Goal: Task Accomplishment & Management: Use online tool/utility

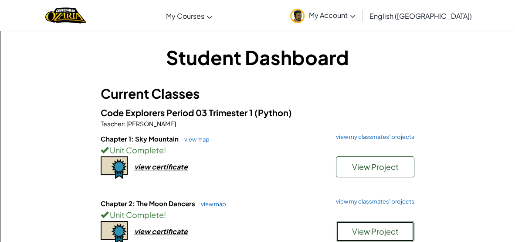
click at [373, 226] on span "View Project" at bounding box center [375, 231] width 47 height 10
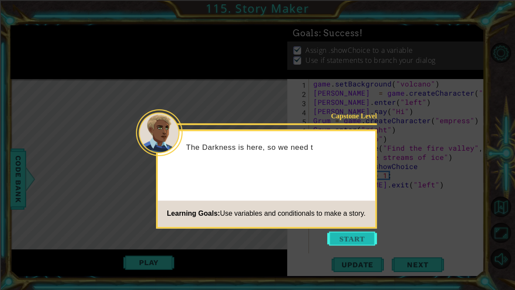
click at [354, 231] on button "Start" at bounding box center [352, 238] width 50 height 14
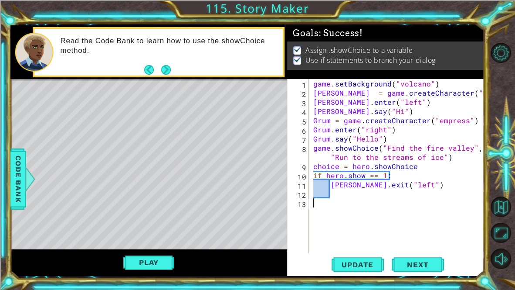
click at [345, 188] on div "game . setBackground ( "volcano" ) Gaius = game . createCharacter ( "fox" ) [PE…" at bounding box center [399, 175] width 175 height 192
type textarea "[PERSON_NAME].exit("left")"
click at [341, 201] on div "game . setBackground ( "volcano" ) Gaius = game . createCharacter ( "fox" ) [PE…" at bounding box center [399, 175] width 175 height 192
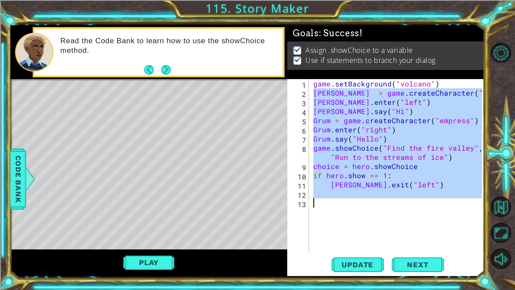
drag, startPoint x: 314, startPoint y: 95, endPoint x: 413, endPoint y: 234, distance: 170.1
click at [413, 234] on div "game . setBackground ( "volcano" ) Gaius = game . createCharacter ( "fox" ) [PE…" at bounding box center [399, 175] width 175 height 192
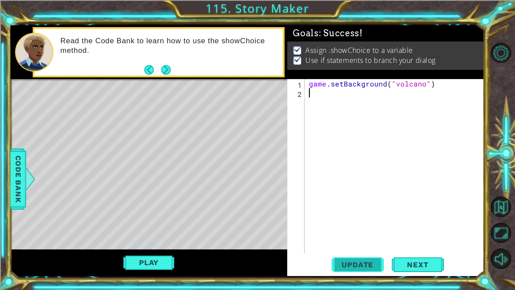
click at [354, 241] on button "Update" at bounding box center [358, 264] width 52 height 20
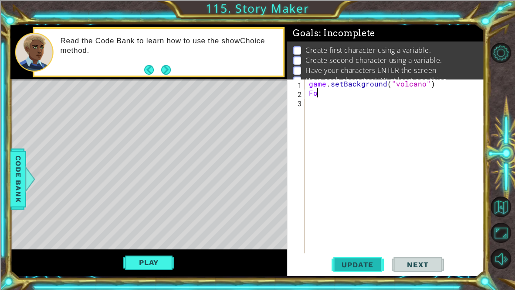
type textarea "F"
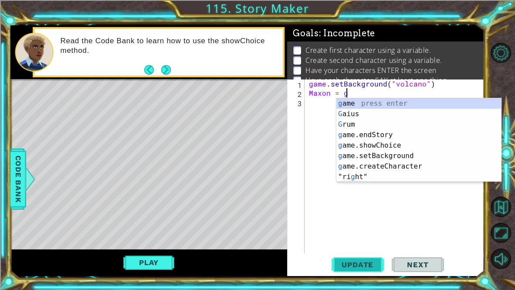
scroll to position [0, 2]
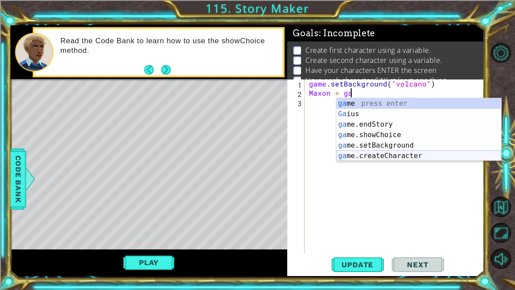
click at [458, 157] on div "ga me press enter Ga ius press enter [GEOGRAPHIC_DATA] me.endStory press enter …" at bounding box center [419, 140] width 165 height 84
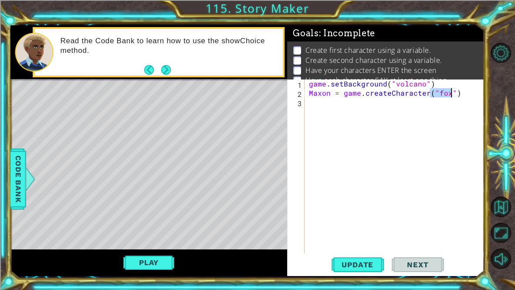
click at [435, 94] on div "game . setBackground ( "volcano" ) Maxon = game . createCharacter ( "fox" )" at bounding box center [394, 166] width 175 height 174
click at [439, 95] on div "game . setBackground ( "volcano" ) Maxon = game . createCharacter ( "fox" )" at bounding box center [396, 175] width 179 height 192
type textarea "Maxon = game.createCharacter("monkey")"
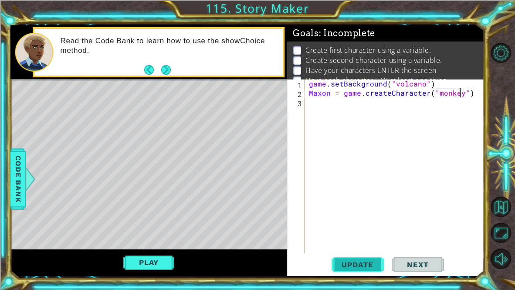
click at [367, 241] on span "Update" at bounding box center [357, 264] width 49 height 9
click at [471, 97] on div "game . setBackground ( "volcano" ) Maxon = game . createCharacter ( "monkey" )" at bounding box center [396, 175] width 179 height 192
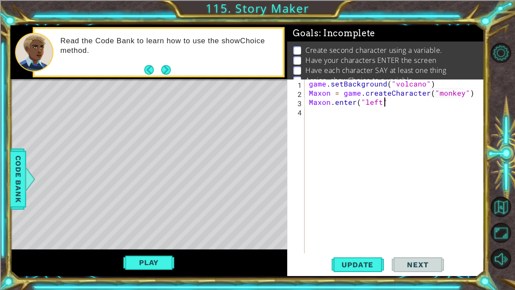
scroll to position [0, 4]
type textarea "Maxon.enter("left")"
click at [364, 241] on button "Update" at bounding box center [358, 264] width 52 height 20
click at [166, 241] on button "Play" at bounding box center [148, 262] width 51 height 17
click at [327, 111] on div "game . setBackground ( "volcano" ) Maxon = game . createCharacter ( "monkey" ) …" at bounding box center [396, 175] width 179 height 192
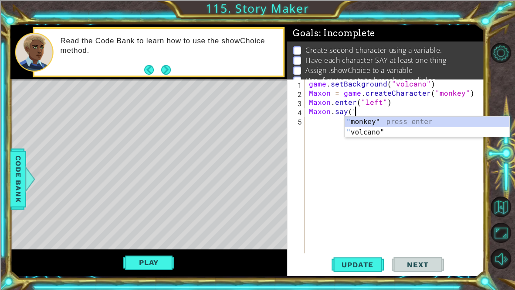
scroll to position [0, 3]
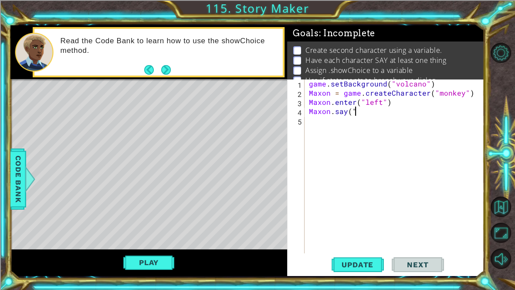
click at [370, 111] on div "game . setBackground ( "volcano" ) Maxon = game . createCharacter ( "monkey" ) …" at bounding box center [396, 175] width 179 height 192
click at [126, 241] on button "Play" at bounding box center [148, 262] width 51 height 17
click at [167, 241] on div "methods game game.createCharacter(name) game.setBackground(name) game.showChoic…" at bounding box center [247, 150] width 474 height 250
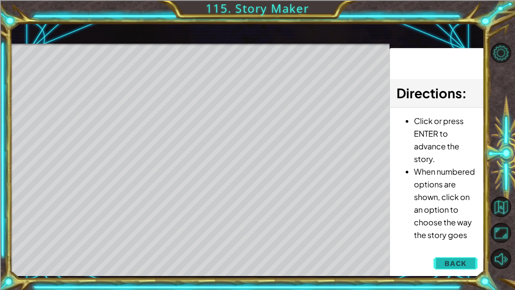
click at [456, 241] on button "Back" at bounding box center [456, 262] width 44 height 17
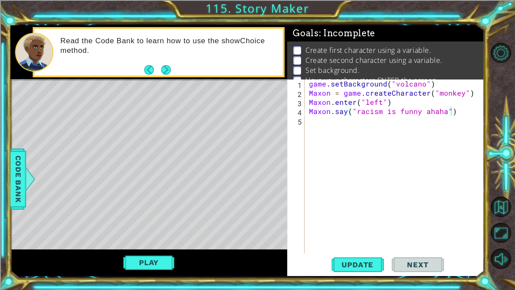
click at [387, 112] on div "game . setBackground ( "volcano" ) Maxon = game . createCharacter ( "monkey" ) …" at bounding box center [396, 175] width 179 height 192
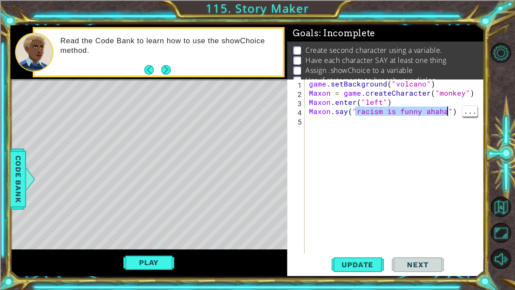
drag, startPoint x: 355, startPoint y: 113, endPoint x: 447, endPoint y: 112, distance: 92.4
click at [447, 112] on div "game . setBackground ( "volcano" ) Maxon = game . createCharacter ( "monkey" ) …" at bounding box center [396, 175] width 179 height 192
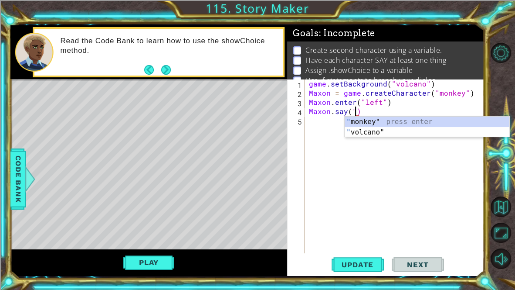
scroll to position [0, 3]
click at [421, 107] on div "game . setBackground ( "volcano" ) Maxon = game . createCharacter ( "monkey" ) …" at bounding box center [396, 175] width 179 height 192
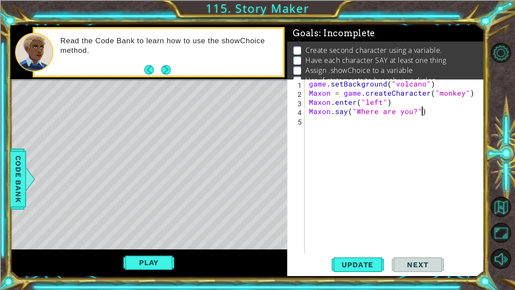
scroll to position [0, 7]
type textarea "Maxon.say("Where are you?")"
click at [367, 241] on span "Update" at bounding box center [357, 264] width 49 height 9
click at [151, 241] on button "Play" at bounding box center [148, 262] width 51 height 17
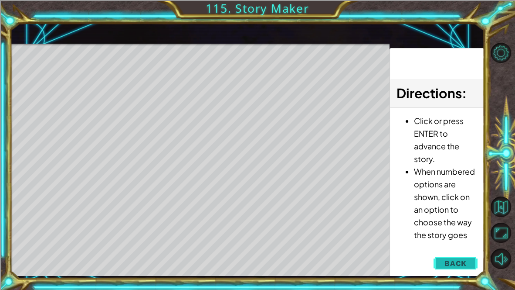
click at [458, 241] on span "Back" at bounding box center [456, 263] width 22 height 9
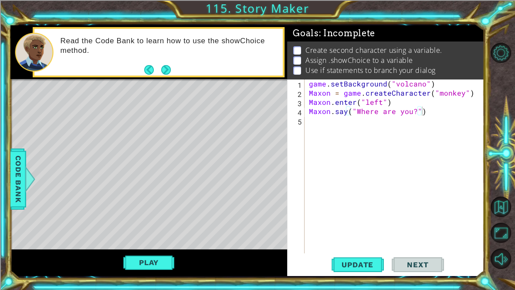
click at [422, 112] on div "game . setBackground ( "volcano" ) Maxon = game . createCharacter ( "monkey" ) …" at bounding box center [396, 175] width 179 height 192
type textarea "D"
click at [358, 241] on button "Update" at bounding box center [358, 264] width 52 height 20
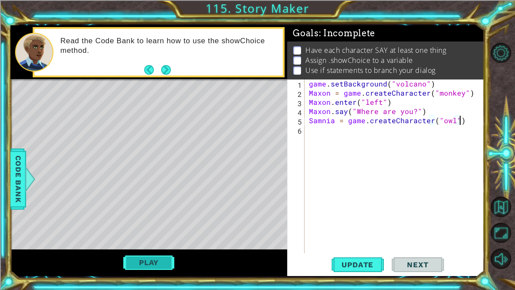
click at [147, 241] on button "Play" at bounding box center [148, 262] width 51 height 17
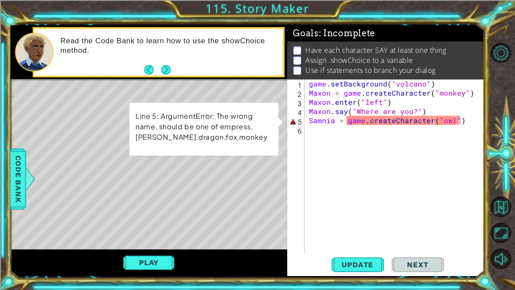
click at [440, 123] on div "game . setBackground ( "volcano" ) Maxon = game . createCharacter ( "monkey" ) …" at bounding box center [396, 175] width 179 height 192
click at [443, 121] on div "game . setBackground ( "volcano" ) Maxon = game . createCharacter ( "monkey" ) …" at bounding box center [396, 175] width 179 height 192
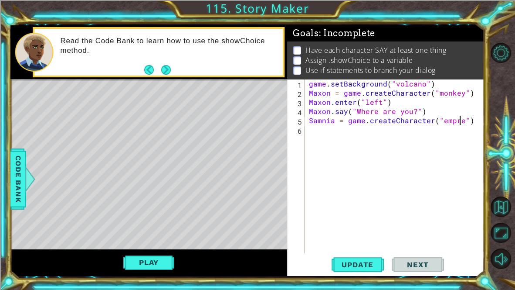
scroll to position [0, 10]
click at [360, 241] on span "Update" at bounding box center [357, 264] width 49 height 9
click at [164, 241] on button "Play" at bounding box center [148, 262] width 51 height 17
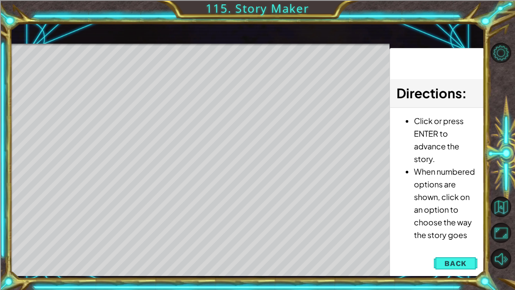
click at [450, 143] on li "Click or press ENTER to advance the story." at bounding box center [445, 139] width 63 height 51
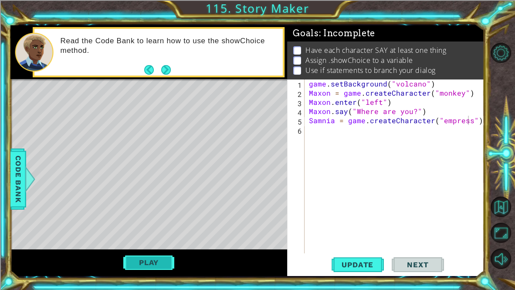
click at [164, 241] on button "Play" at bounding box center [148, 262] width 51 height 17
click at [477, 118] on div "game . setBackground ( "volcano" ) Maxon = game . createCharacter ( "monkey" ) …" at bounding box center [396, 175] width 179 height 192
click at [339, 121] on div "game . setBackground ( "volcano" ) Maxon = game . createCharacter ( "monkey" ) …" at bounding box center [396, 175] width 179 height 192
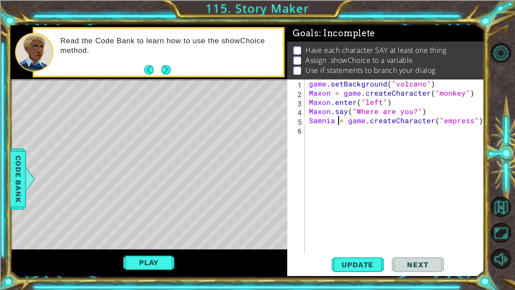
type textarea "Samnia = game.createCharacter("empress")"
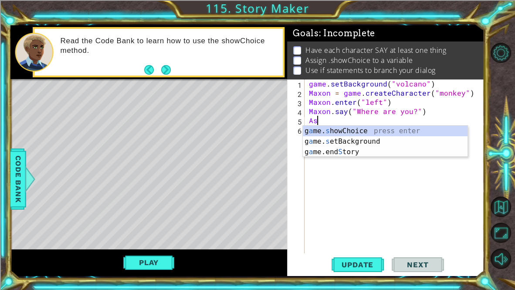
type textarea "A"
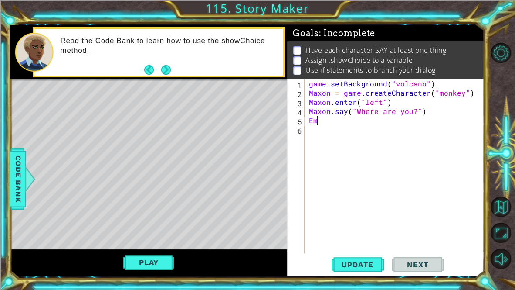
type textarea "E"
type textarea "e"
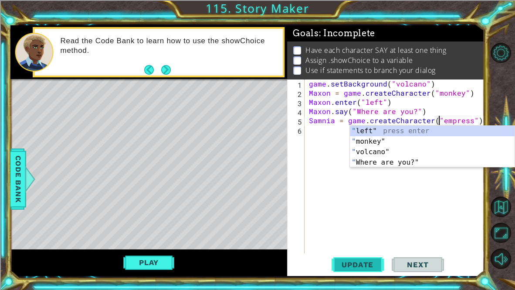
type textarea "Samnia = game.createCharacter("empress")"
click at [359, 241] on span "Update" at bounding box center [357, 264] width 49 height 9
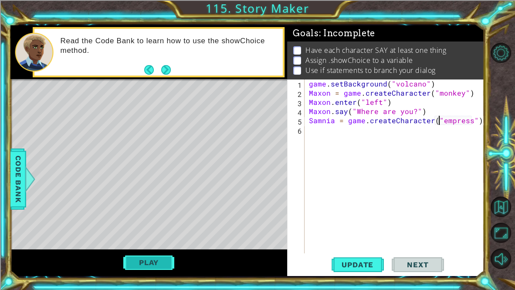
click at [129, 241] on button "Play" at bounding box center [148, 262] width 51 height 17
click at [326, 129] on div "game . setBackground ( "volcano" ) Maxon = game . createCharacter ( "monkey" ) …" at bounding box center [396, 175] width 179 height 192
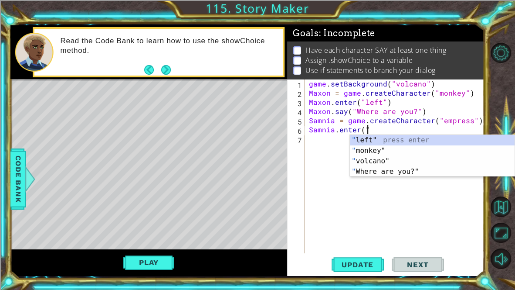
scroll to position [0, 3]
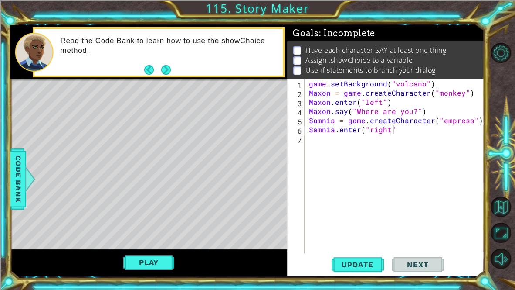
type textarea "Samnia.enter("right")"
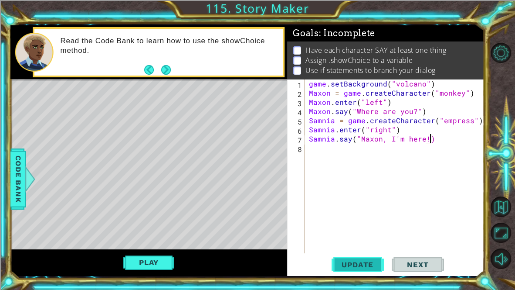
click at [357, 241] on span "Update" at bounding box center [357, 264] width 49 height 9
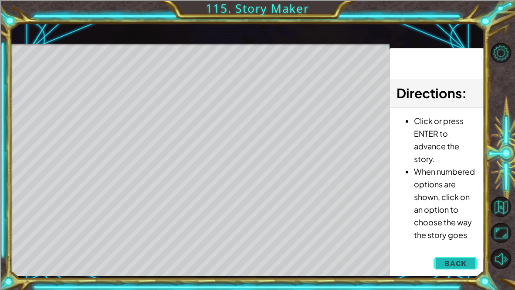
click at [463, 241] on span "Back" at bounding box center [456, 263] width 22 height 9
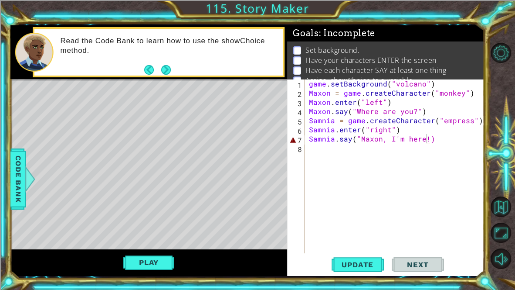
click at [435, 136] on div "game . setBackground ( "volcano" ) Maxon = game . createCharacter ( "monkey" ) …" at bounding box center [396, 175] width 179 height 192
click at [429, 140] on div "game . setBackground ( "volcano" ) Maxon = game . createCharacter ( "monkey" ) …" at bounding box center [396, 175] width 179 height 192
click at [148, 241] on button "Play" at bounding box center [148, 262] width 51 height 17
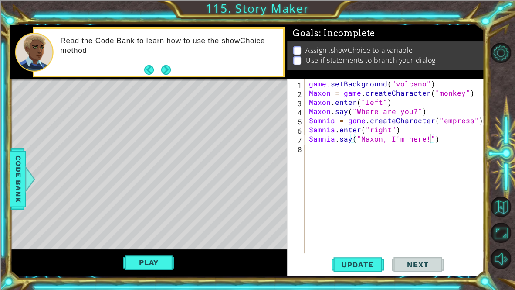
click at [432, 135] on div "game . setBackground ( "volcano" ) Maxon = game . createCharacter ( "monkey" ) …" at bounding box center [396, 175] width 179 height 192
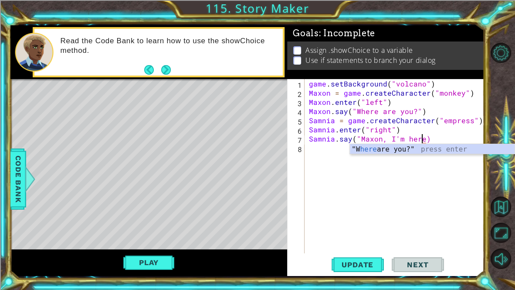
scroll to position [0, 7]
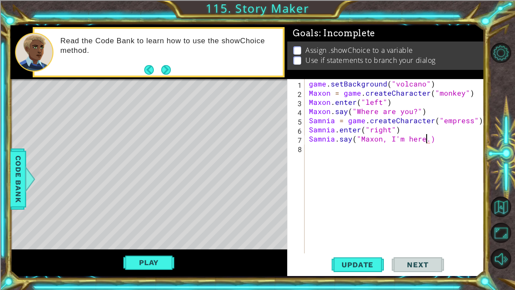
type textarea "Samnia.say("[PERSON_NAME], I'm here.")"
click at [441, 139] on div "game . setBackground ( "volcano" ) Maxon = game . createCharacter ( "monkey" ) …" at bounding box center [396, 175] width 179 height 192
type textarea "s"
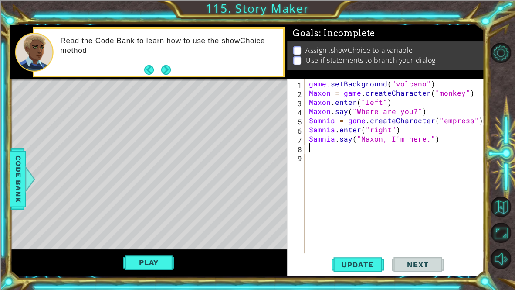
type textarea "S"
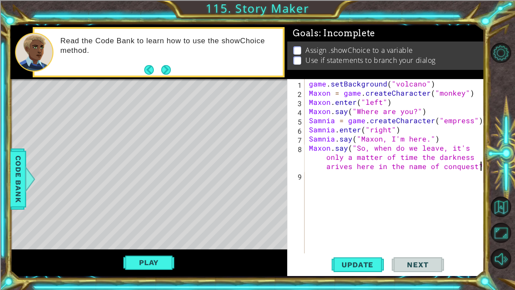
scroll to position [0, 28]
click at [336, 166] on div "game . setBackground ( "volcano" ) Maxon = game . createCharacter ( "monkey" ) …" at bounding box center [396, 175] width 179 height 192
type textarea "Maxon.say("So, when do we leave, it's only a matter of time the darkness arrive…"
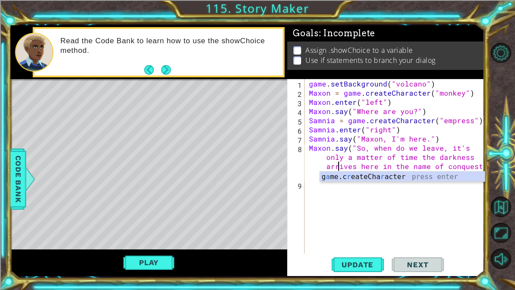
scroll to position [0, 20]
click at [446, 198] on div "game . setBackground ( "volcano" ) Maxon = game . createCharacter ( "monkey" ) …" at bounding box center [396, 175] width 179 height 192
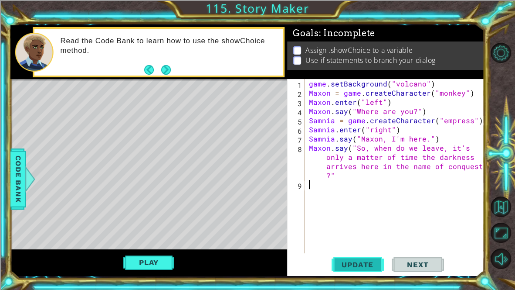
click at [351, 241] on button "Update" at bounding box center [358, 264] width 52 height 20
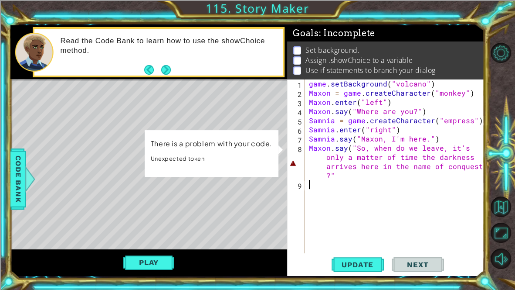
click at [352, 173] on div "game . setBackground ( "volcano" ) Maxon = game . createCharacter ( "monkey" ) …" at bounding box center [396, 175] width 179 height 192
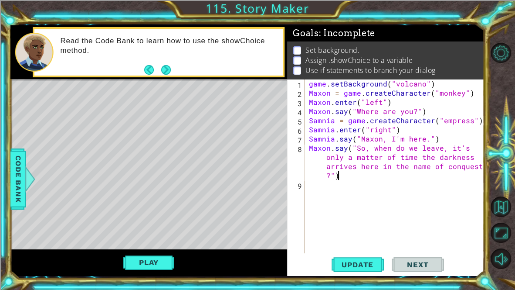
scroll to position [0, 28]
type textarea "Maxon.say("So, when do we leave, it's only a matter of time the darkness arrive…"
click at [354, 241] on span "Update" at bounding box center [357, 264] width 49 height 9
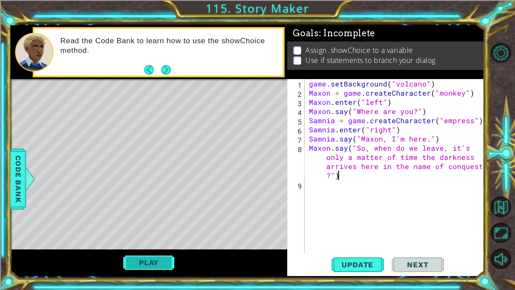
click at [138, 241] on button "Play" at bounding box center [148, 262] width 51 height 17
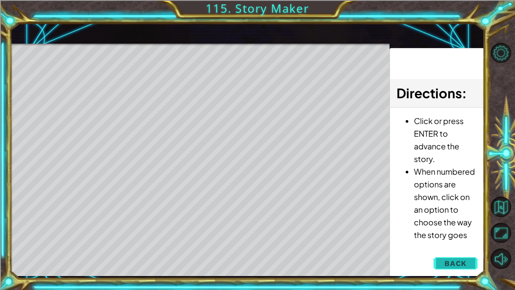
click at [463, 241] on button "Back" at bounding box center [456, 262] width 44 height 17
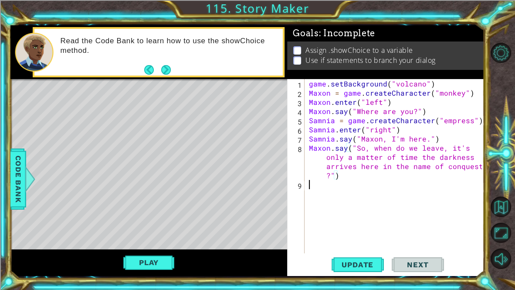
click at [322, 189] on div "game . setBackground ( "volcano" ) Maxon = game . createCharacter ( "monkey" ) …" at bounding box center [396, 175] width 179 height 192
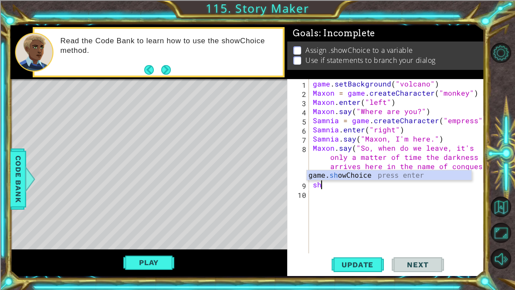
scroll to position [0, 0]
click at [345, 175] on div "game. sh owChoice press enter" at bounding box center [389, 185] width 165 height 31
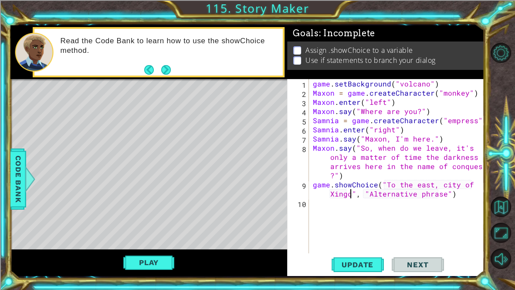
scroll to position [0, 11]
type textarea "game.showChoice("To the east, city of [GEOGRAPHIC_DATA]", "Alternative phrase")"
click at [393, 198] on div "game . setBackground ( "volcano" ) Maxon = game . createCharacter ( "monkey" ) …" at bounding box center [398, 175] width 175 height 192
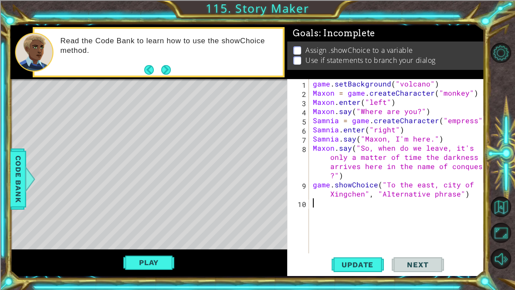
click at [393, 198] on div "game . setBackground ( "volcano" ) Maxon = game . createCharacter ( "monkey" ) …" at bounding box center [398, 175] width 175 height 192
click at [393, 196] on div "game . setBackground ( "volcano" ) Maxon = game . createCharacter ( "monkey" ) …" at bounding box center [398, 175] width 175 height 192
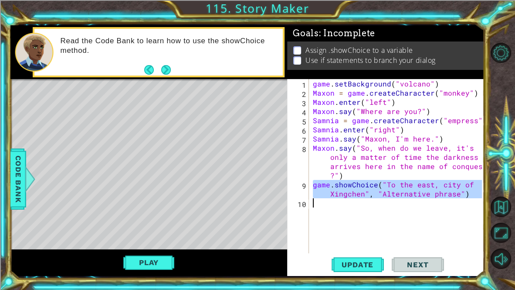
click at [393, 196] on div "game . setBackground ( "volcano" ) Maxon = game . createCharacter ( "monkey" ) …" at bounding box center [398, 175] width 175 height 192
click at [382, 193] on div "game . setBackground ( "volcano" ) Maxon = game . createCharacter ( "monkey" ) …" at bounding box center [396, 166] width 171 height 174
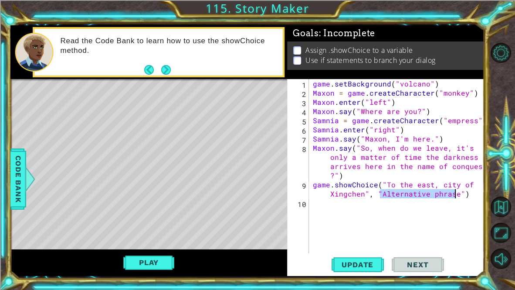
drag, startPoint x: 382, startPoint y: 193, endPoint x: 457, endPoint y: 192, distance: 75.4
click at [457, 192] on div "game . setBackground ( "volcano" ) Maxon = game . createCharacter ( "monkey" ) …" at bounding box center [398, 175] width 175 height 192
click at [404, 191] on div "game . setBackground ( "volcano" ) Maxon = game . createCharacter ( "monkey" ) …" at bounding box center [398, 175] width 175 height 192
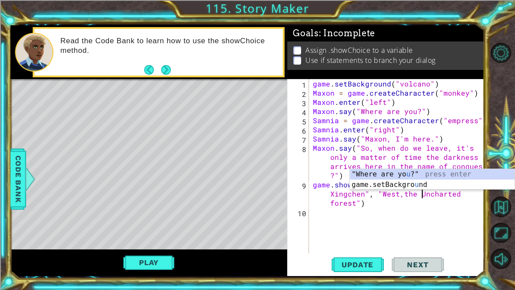
click at [334, 204] on div "game . setBackground ( "volcano" ) Maxon = game . createCharacter ( "monkey" ) …" at bounding box center [398, 175] width 175 height 192
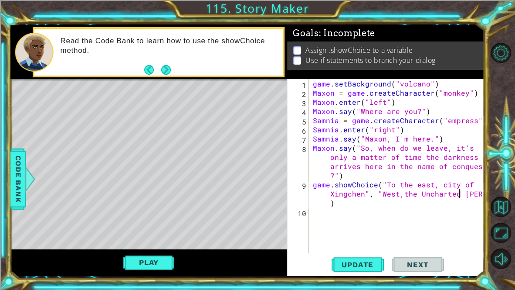
scroll to position [0, 17]
click at [442, 183] on div "game . setBackground ( "volcano" ) Maxon = game . createCharacter ( "monkey" ) …" at bounding box center [398, 175] width 175 height 192
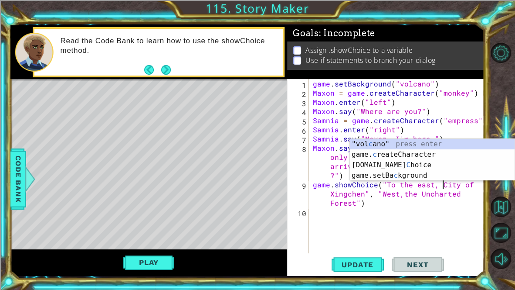
scroll to position [0, 8]
type textarea "game.showChoice("To the east, City of [GEOGRAPHIC_DATA]", "West,the Uncharted F…"
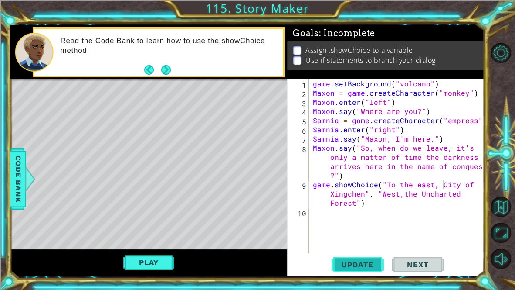
click at [372, 241] on span "Update" at bounding box center [357, 264] width 49 height 9
click at [162, 241] on button "Play" at bounding box center [148, 262] width 51 height 17
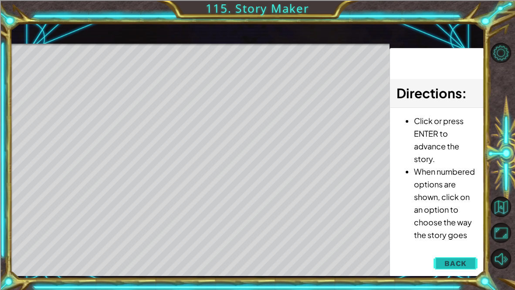
click at [456, 241] on span "Back" at bounding box center [456, 263] width 22 height 9
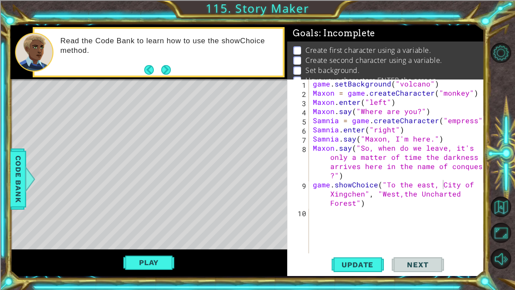
click at [374, 205] on div "game . setBackground ( "volcano" ) Maxon = game . createCharacter ( "monkey" ) …" at bounding box center [398, 175] width 175 height 192
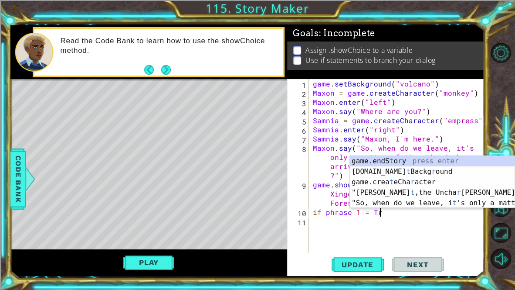
scroll to position [0, 4]
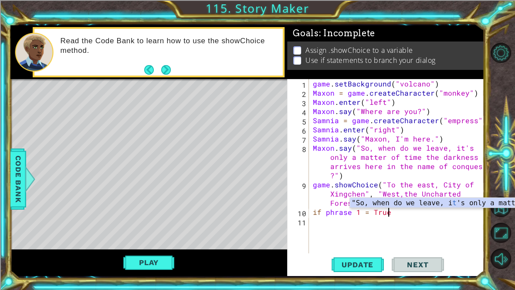
type textarea "if phrase 1 = True:"
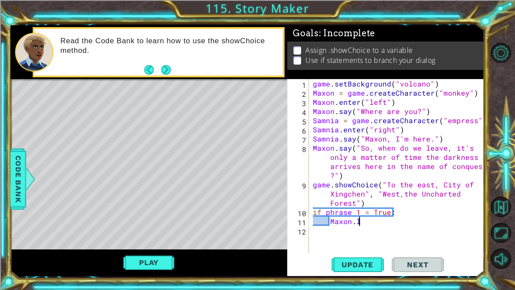
scroll to position [0, 2]
click at [11, 188] on span "Code Bank" at bounding box center [18, 178] width 14 height 53
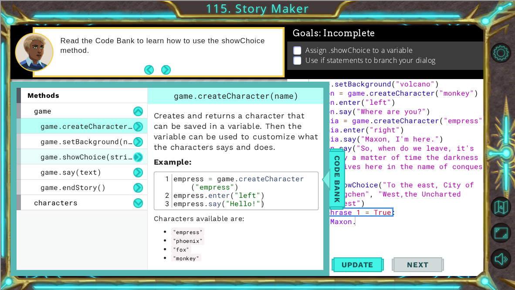
click at [136, 152] on button at bounding box center [138, 157] width 10 height 10
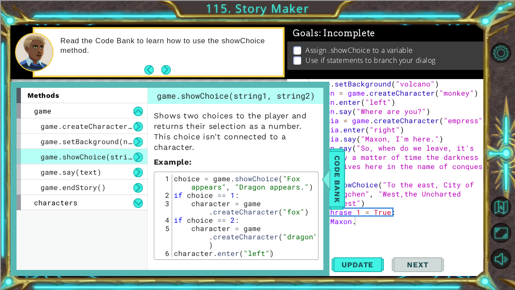
click at [340, 213] on div "game . setBackground ( "volcano" ) Maxon = game . createCharacter ( "monkey" ) …" at bounding box center [398, 175] width 175 height 192
click at [333, 191] on span "Code Bank" at bounding box center [337, 178] width 14 height 53
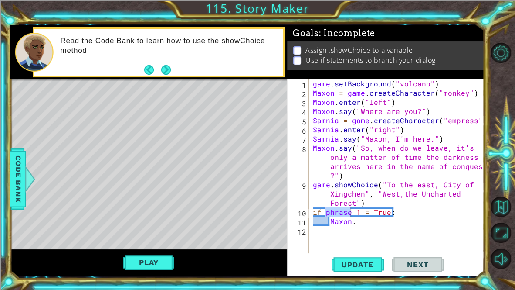
type textarea "game.showChoice("To the east, City of [GEOGRAPHIC_DATA]", "West,the Uncharted F…"
click at [374, 202] on div "game . setBackground ( "volcano" ) Maxon = game . createCharacter ( "monkey" ) …" at bounding box center [398, 175] width 175 height 192
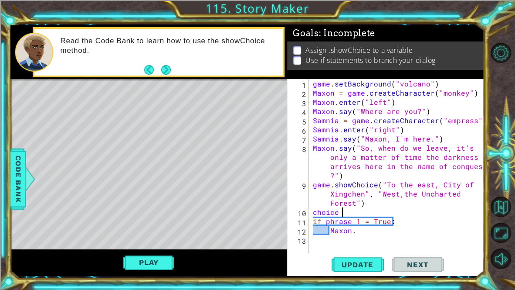
scroll to position [0, 1]
click at [29, 176] on div at bounding box center [29, 179] width 11 height 26
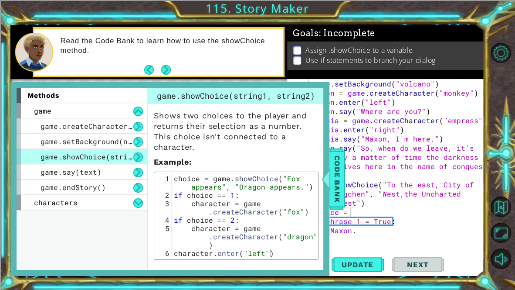
click at [372, 213] on div "game . setBackground ( "volcano" ) Maxon = game . createCharacter ( "monkey" ) …" at bounding box center [398, 175] width 175 height 192
click at [343, 91] on div "game . setBackground ( "volcano" ) Maxon = game . createCharacter ( "monkey" ) …" at bounding box center [398, 175] width 175 height 192
click at [381, 183] on div "game . setBackground ( "volcano" ) Maxon = game . createCharacter ( "monkey" ) …" at bounding box center [398, 175] width 175 height 192
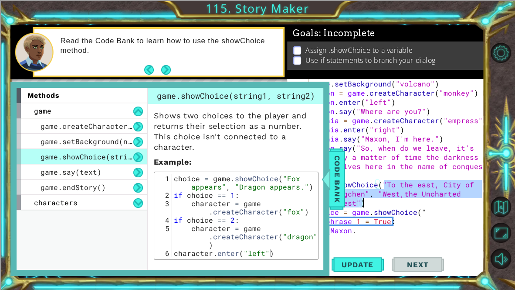
drag, startPoint x: 383, startPoint y: 184, endPoint x: 364, endPoint y: 201, distance: 25.9
click at [364, 201] on div "game . setBackground ( "volcano" ) Maxon = game . createCharacter ( "monkey" ) …" at bounding box center [398, 175] width 175 height 192
click at [459, 214] on div "game . setBackground ( "volcano" ) Maxon = game . createCharacter ( "monkey" ) …" at bounding box center [398, 175] width 175 height 192
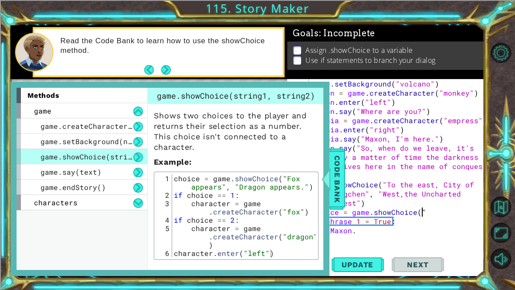
paste textarea "To the east, City of [GEOGRAPHIC_DATA]", "West,the [GEOGRAPHIC_DATA]")"
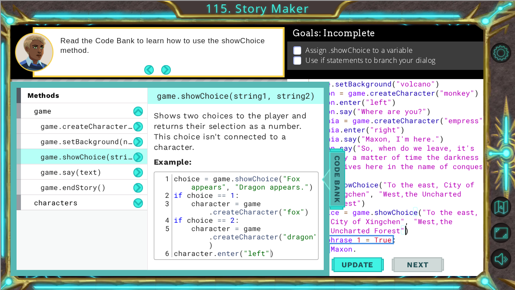
click at [323, 183] on div at bounding box center [325, 179] width 11 height 26
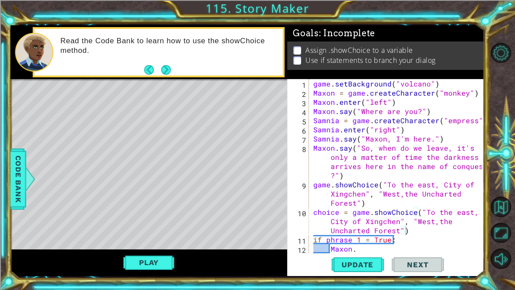
scroll to position [0, 2]
click at [383, 241] on div "game . setBackground ( "volcano" ) Maxon = game . createCharacter ( "monkey" ) …" at bounding box center [399, 175] width 175 height 192
click at [335, 237] on div "game . setBackground ( "volcano" ) Maxon = game . createCharacter ( "monkey" ) …" at bounding box center [399, 175] width 175 height 192
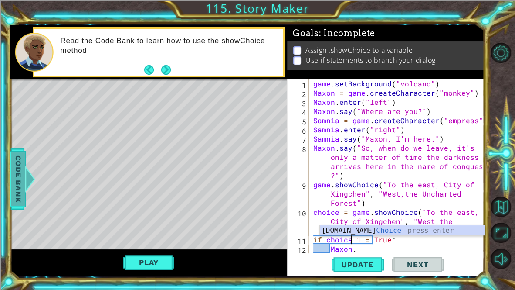
click at [24, 163] on span "Code Bank" at bounding box center [18, 178] width 14 height 53
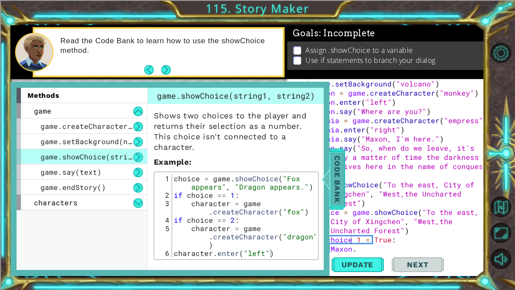
click at [343, 189] on span "Code Bank" at bounding box center [337, 178] width 14 height 53
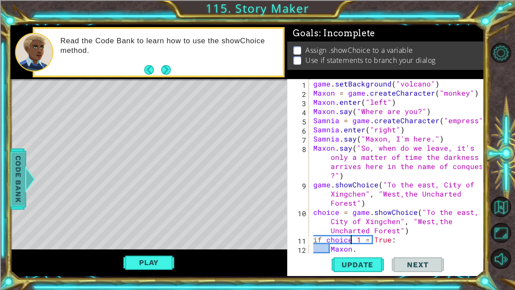
click at [20, 195] on span "Code Bank" at bounding box center [18, 178] width 14 height 53
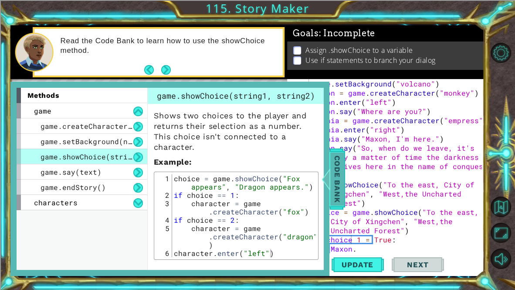
click at [337, 195] on span "Code Bank" at bounding box center [337, 178] width 14 height 53
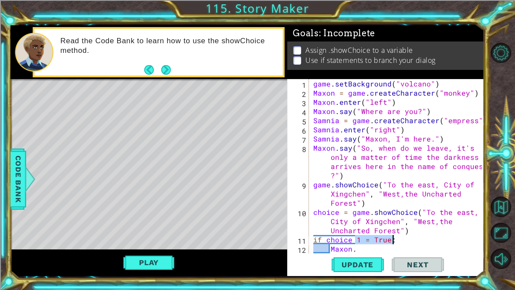
drag, startPoint x: 354, startPoint y: 237, endPoint x: 402, endPoint y: 240, distance: 47.6
click at [402, 240] on div "game . setBackground ( "volcano" ) Maxon = game . createCharacter ( "monkey" ) …" at bounding box center [399, 175] width 175 height 192
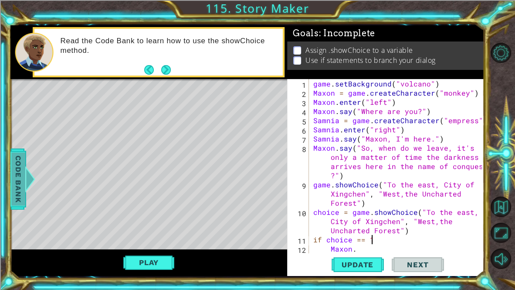
click at [29, 178] on div at bounding box center [29, 179] width 11 height 26
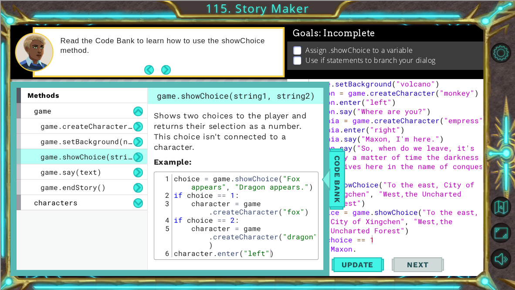
click at [398, 240] on div "game . setBackground ( "volcano" ) Maxon = game . createCharacter ( "monkey" ) …" at bounding box center [399, 175] width 175 height 192
click at [342, 199] on span "Code Bank" at bounding box center [337, 178] width 14 height 53
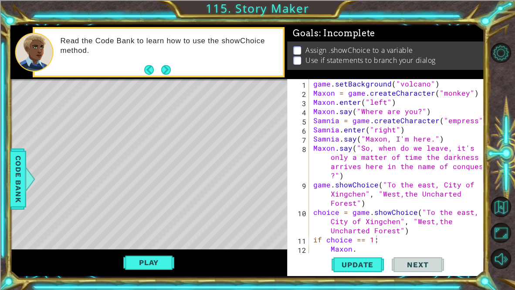
click at [375, 241] on div "game . setBackground ( "volcano" ) Maxon = game . createCharacter ( "monkey" ) …" at bounding box center [399, 175] width 175 height 192
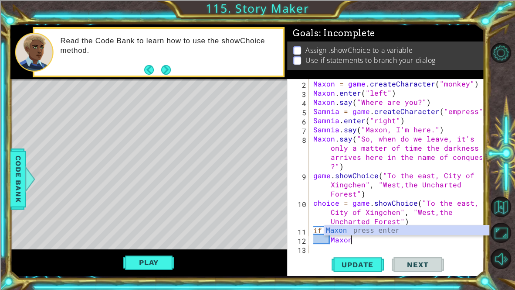
scroll to position [0, 2]
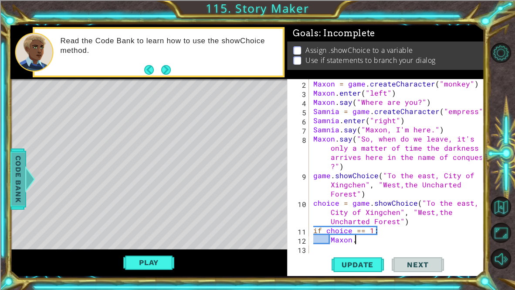
click at [14, 168] on span "Code Bank" at bounding box center [18, 178] width 14 height 53
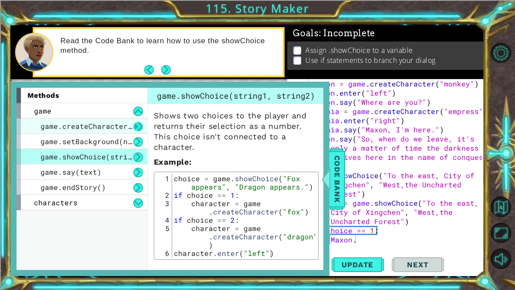
click at [133, 128] on button at bounding box center [138, 127] width 10 height 10
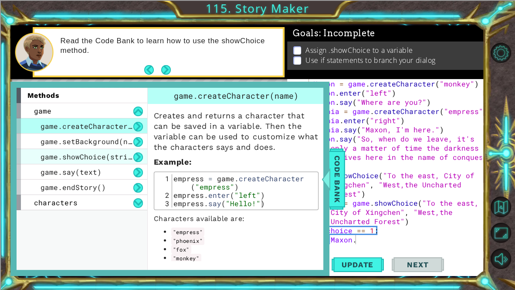
click at [129, 157] on span "game.showChoice(string1, string2)" at bounding box center [113, 156] width 144 height 9
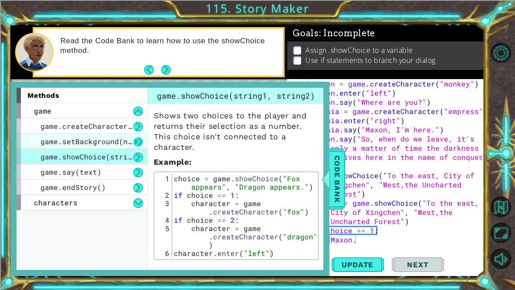
click at [137, 141] on button at bounding box center [138, 142] width 10 height 10
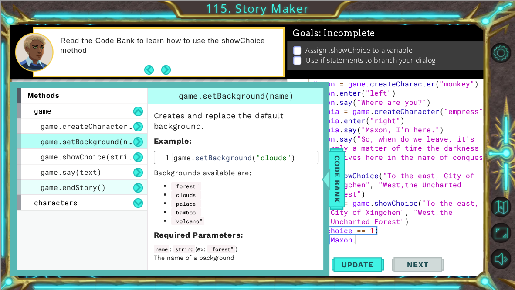
click at [135, 180] on div "game.endStory()" at bounding box center [82, 186] width 131 height 15
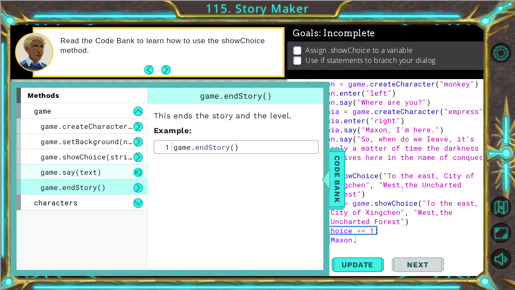
click at [133, 171] on button at bounding box center [138, 172] width 10 height 10
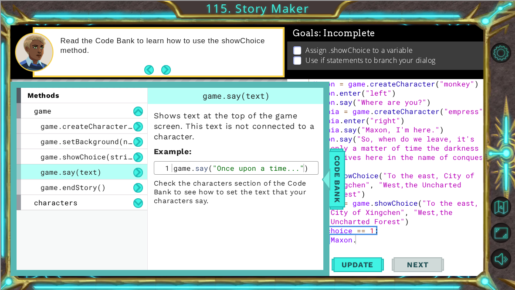
click at [137, 166] on div "game.say(text)" at bounding box center [82, 171] width 131 height 15
click at [139, 162] on div "game.showChoice(string1, string2)" at bounding box center [82, 156] width 131 height 15
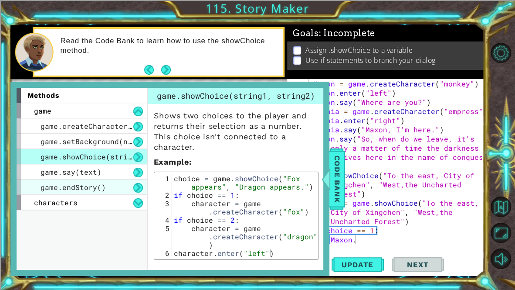
click at [127, 192] on div "game.endStory()" at bounding box center [82, 186] width 131 height 15
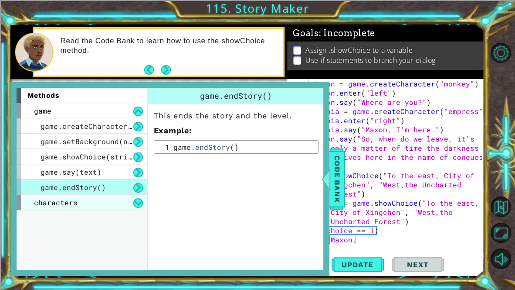
click at [131, 205] on div "characters" at bounding box center [82, 201] width 131 height 15
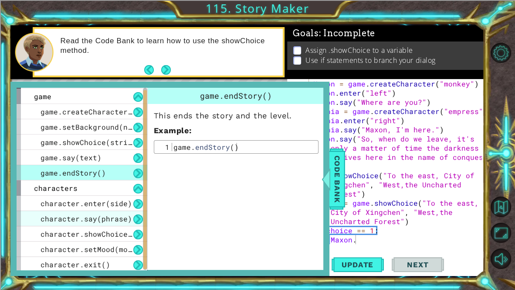
scroll to position [16, 0]
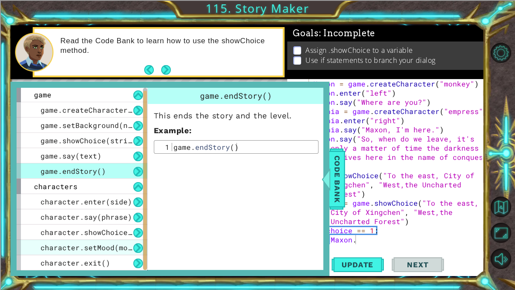
click at [94, 241] on span "character.setMood(mood)" at bounding box center [91, 246] width 100 height 9
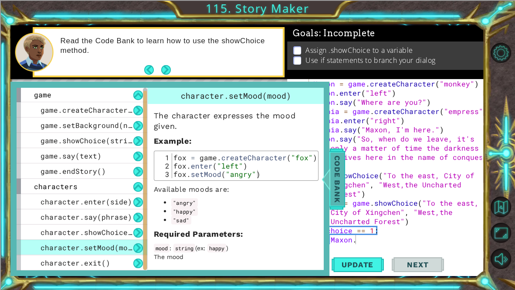
click at [328, 188] on div at bounding box center [325, 179] width 11 height 26
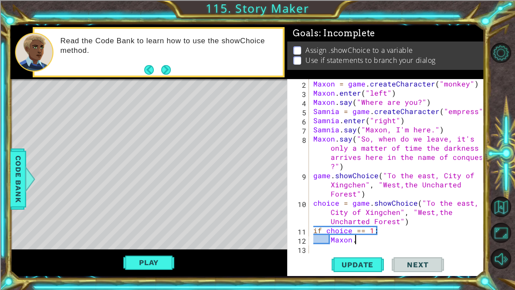
click at [378, 238] on div "Maxon = game . createCharacter ( "monkey" ) Maxon . enter ( "left" ) [PERSON_NA…" at bounding box center [399, 175] width 175 height 192
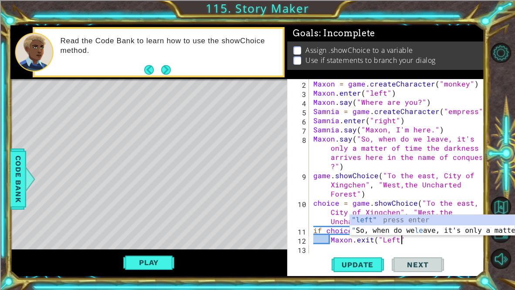
scroll to position [0, 5]
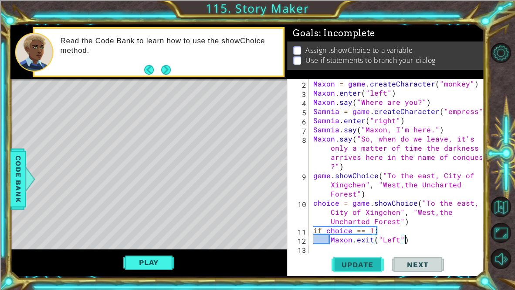
type textarea "Maxon.exit("Left")"
click at [365, 241] on span "Update" at bounding box center [357, 264] width 49 height 9
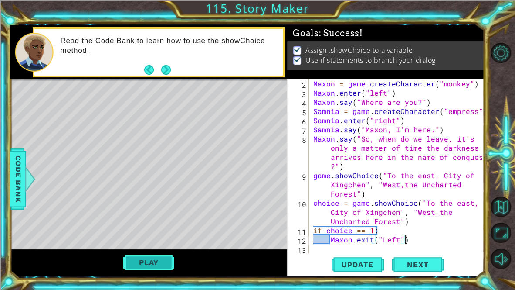
click at [160, 241] on button "Play" at bounding box center [148, 262] width 51 height 17
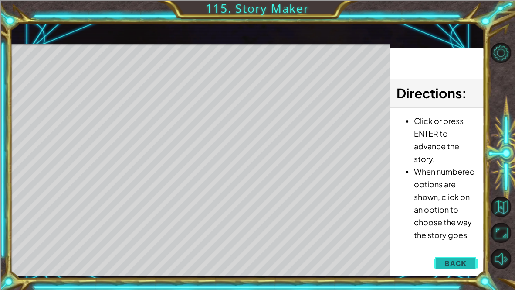
click at [465, 241] on span "Back" at bounding box center [456, 263] width 22 height 9
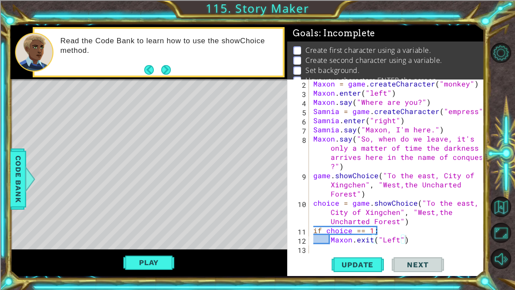
click at [401, 241] on div "Maxon = game . createCharacter ( "monkey" ) Maxon . enter ( "left" ) [PERSON_NA…" at bounding box center [399, 175] width 175 height 192
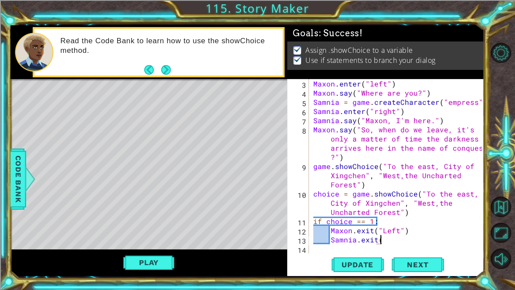
scroll to position [0, 3]
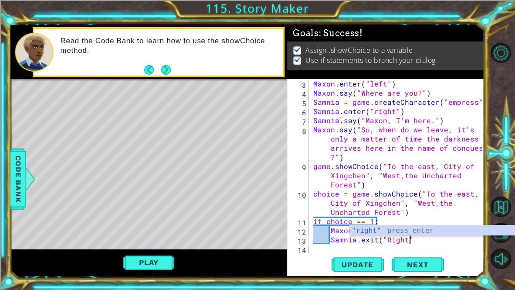
type textarea "Samnia.exit("Right")"
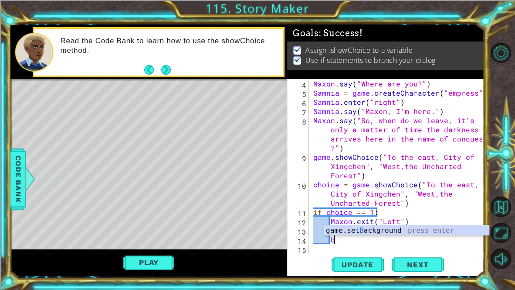
scroll to position [0, 1]
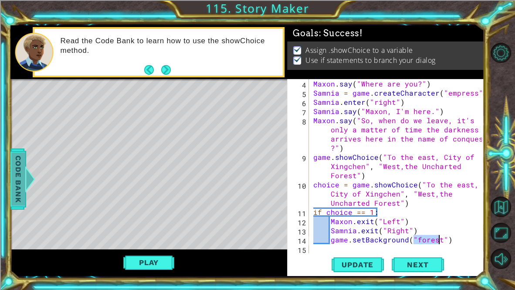
click at [15, 180] on span "Code Bank" at bounding box center [18, 178] width 14 height 53
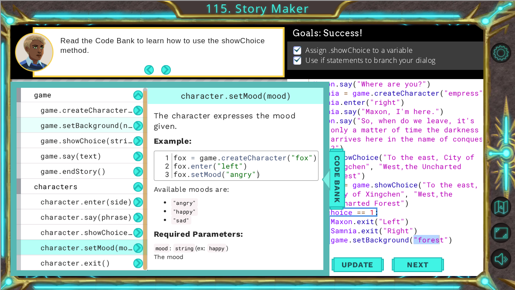
click at [131, 123] on span "game.setBackground(name)" at bounding box center [93, 124] width 105 height 9
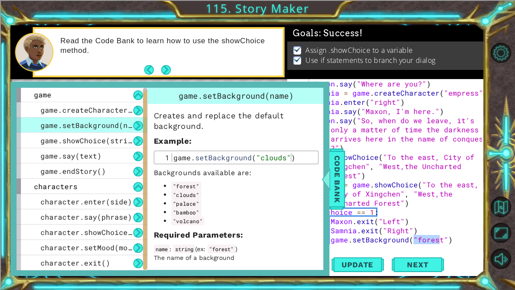
click at [427, 241] on div "Maxon . say ( "Where are you?" ) Samnia = game . createCharacter ( "empress" ) …" at bounding box center [397, 166] width 170 height 174
click at [427, 241] on div "Maxon . say ( "Where are you?" ) Samnia = game . createCharacter ( "empress" ) …" at bounding box center [399, 175] width 175 height 192
type textarea "game.setBackground("palace")"
click at [376, 241] on span "Update" at bounding box center [357, 264] width 49 height 9
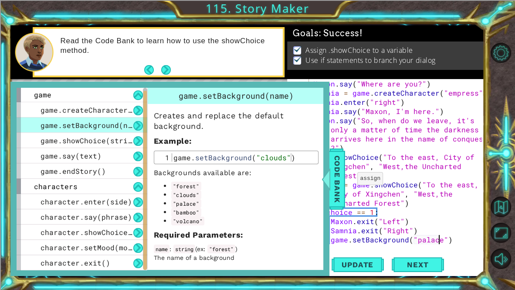
click at [326, 148] on div "methods game game.createCharacter(name) game.setBackground(name) game.showChoic…" at bounding box center [169, 179] width 319 height 194
click at [335, 157] on span "Code Bank" at bounding box center [337, 178] width 14 height 53
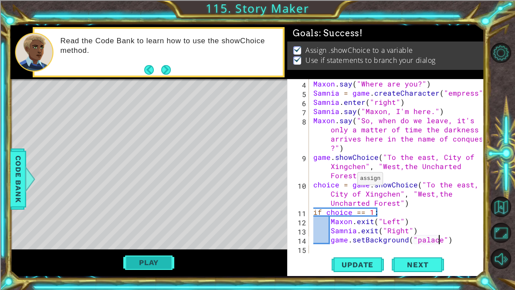
click at [160, 241] on button "Play" at bounding box center [148, 262] width 51 height 17
click at [453, 235] on div "Maxon . say ( "Where are you?" ) Samnia = game . createCharacter ( "empress" ) …" at bounding box center [399, 175] width 175 height 192
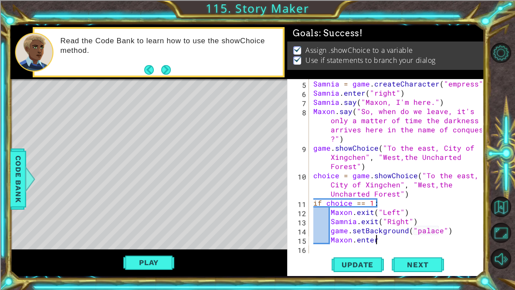
scroll to position [0, 3]
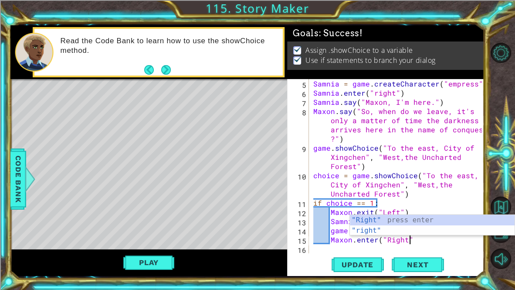
type textarea "Maxon.enter("Right")"
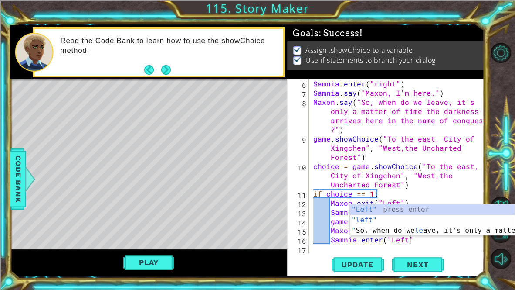
scroll to position [0, 6]
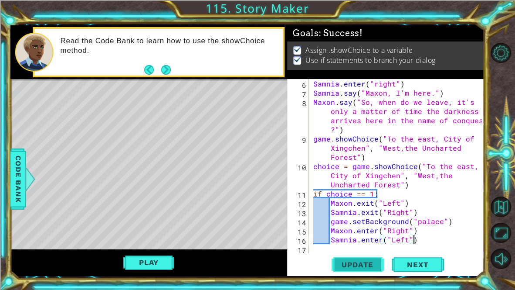
type textarea "Samnia.enter("Left")"
click at [351, 241] on button "Update" at bounding box center [358, 264] width 52 height 20
click at [419, 241] on span "Next" at bounding box center [418, 265] width 39 height 9
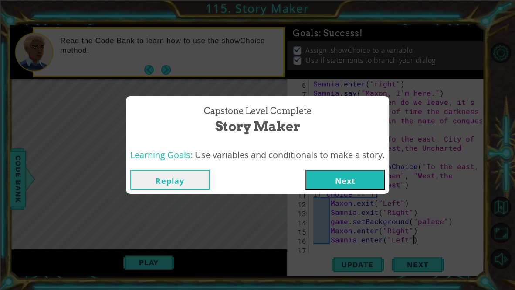
click at [346, 183] on button "Next" at bounding box center [345, 180] width 79 height 20
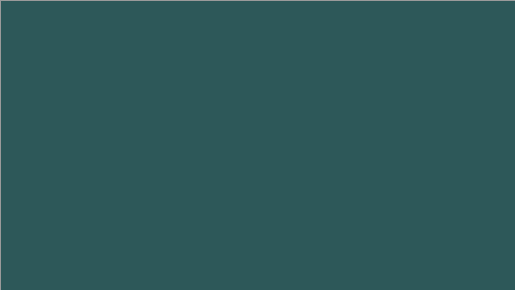
click at [348, 170] on body "1 2 3 4 5 6 7 "Left" press enter "left" press enter " So, when do we le ave, it…" at bounding box center [257, 145] width 515 height 290
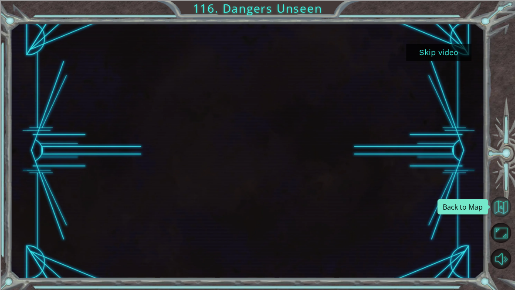
click at [497, 208] on button "Back to Map" at bounding box center [501, 206] width 20 height 20
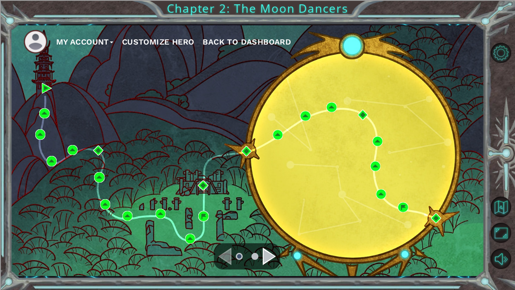
click at [269, 226] on div "My Account Customize Hero Back to Dashboard" at bounding box center [247, 150] width 474 height 250
click at [266, 241] on div "Navigate to the next page" at bounding box center [269, 255] width 13 height 17
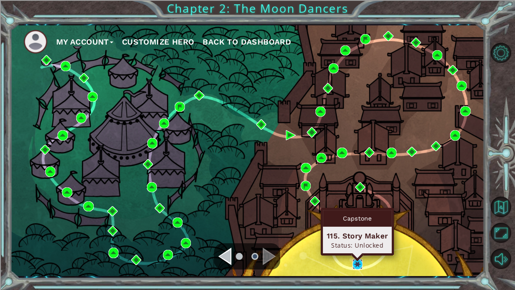
click at [355, 241] on img at bounding box center [358, 264] width 10 height 10
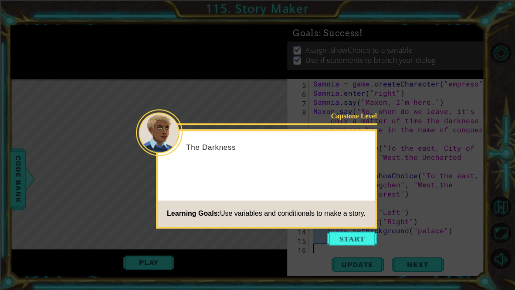
scroll to position [36, 0]
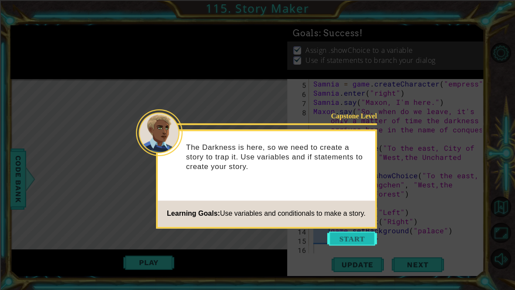
click at [349, 240] on button "Start" at bounding box center [352, 238] width 50 height 14
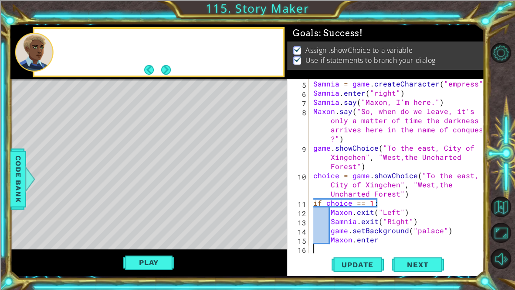
click at [349, 240] on div "Samnia = game . createCharacter ( "empress" ) [PERSON_NAME] . enter ( "right" )…" at bounding box center [399, 175] width 175 height 192
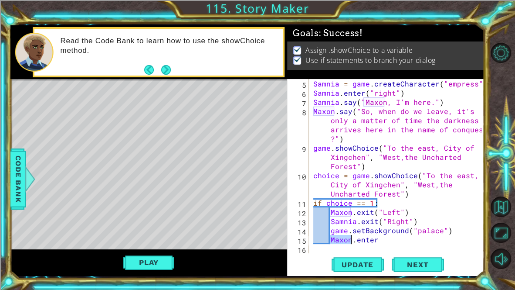
click at [383, 240] on div "Samnia = game . createCharacter ( "empress" ) [PERSON_NAME] . enter ( "right" )…" at bounding box center [399, 175] width 175 height 192
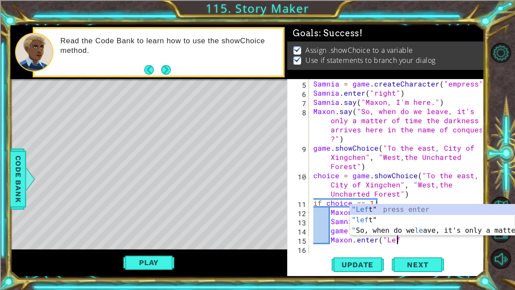
scroll to position [0, 5]
type textarea "Maxon.enter("Left")"
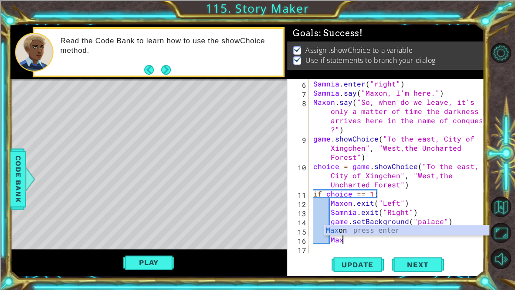
scroll to position [0, 1]
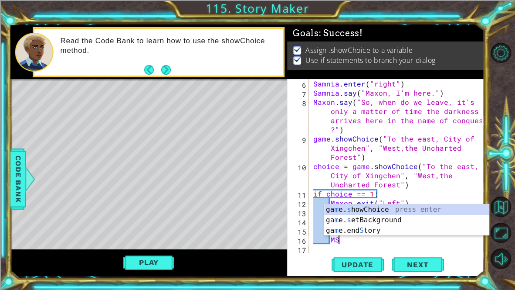
type textarea "M"
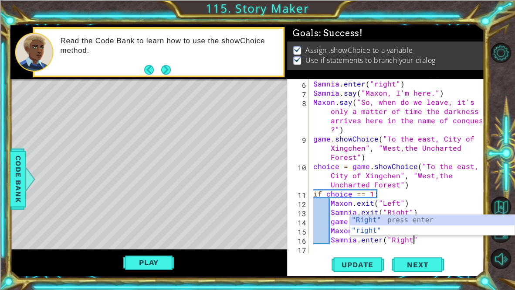
scroll to position [0, 6]
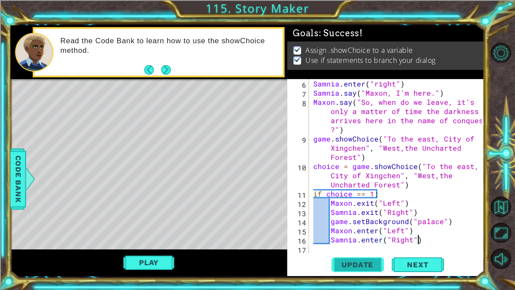
click at [360, 241] on button "Update" at bounding box center [358, 264] width 52 height 20
click at [367, 241] on button "Update" at bounding box center [358, 264] width 52 height 20
click at [160, 241] on button "Play" at bounding box center [148, 262] width 51 height 17
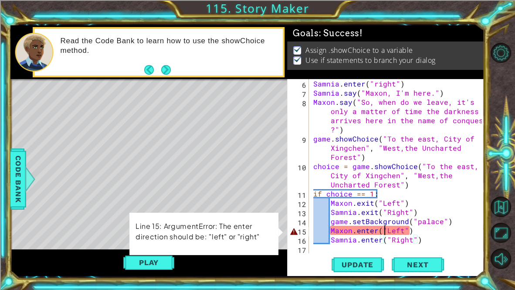
scroll to position [0, 5]
click at [386, 233] on div "Samnia . enter ( "right" ) Samnia . say ( "[PERSON_NAME], I'm here." ) [PERSON_…" at bounding box center [399, 175] width 175 height 192
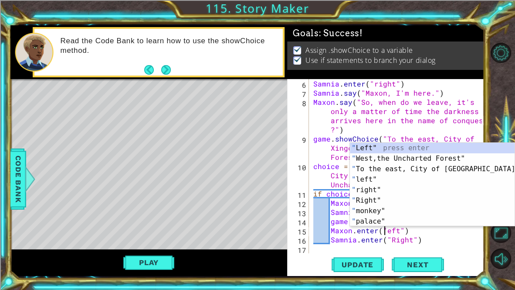
scroll to position [0, 5]
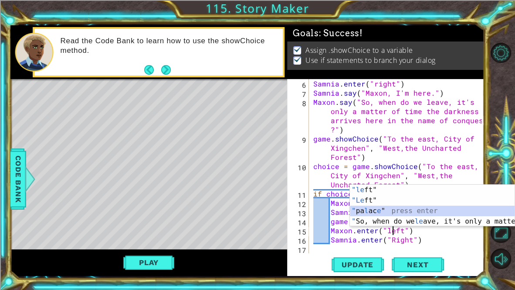
click at [407, 240] on div "Samnia . enter ( "right" ) Samnia . say ( "[PERSON_NAME], I'm here." ) [PERSON_…" at bounding box center [399, 175] width 175 height 192
type textarea "Samnia.enter("Right")"
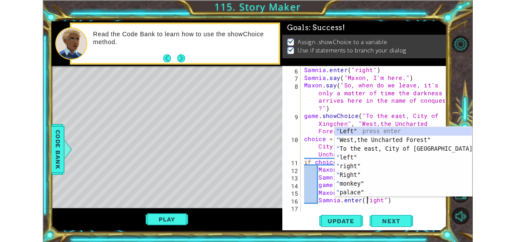
scroll to position [0, 4]
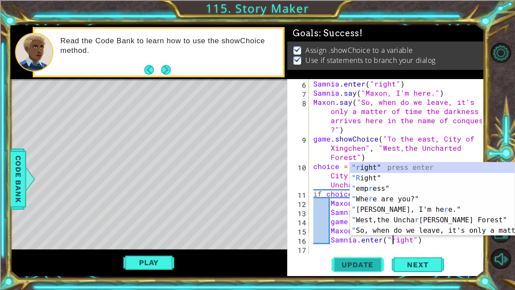
click at [366, 241] on span "Update" at bounding box center [357, 264] width 49 height 9
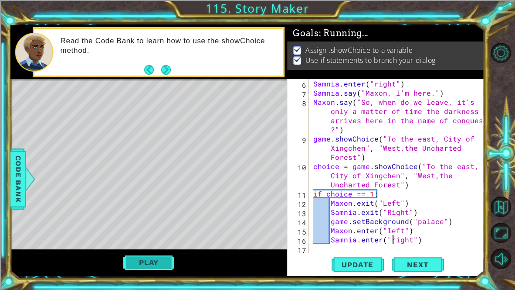
click at [167, 241] on button "Play" at bounding box center [148, 262] width 51 height 17
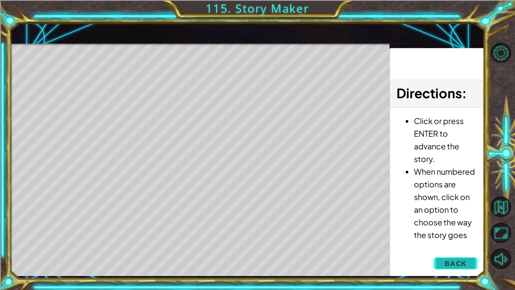
click at [457, 241] on span "Back" at bounding box center [456, 263] width 22 height 9
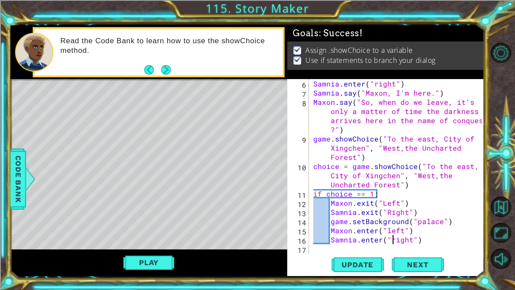
click at [310, 175] on div "Samnia.enter("right") 6 7 8 9 10 11 12 13 14 15 16 17 Samnia . enter ( "right" …" at bounding box center [384, 166] width 195 height 174
drag, startPoint x: 318, startPoint y: 189, endPoint x: 340, endPoint y: 188, distance: 21.8
click at [340, 188] on div "Samnia . enter ( "right" ) Samnia . say ( "[PERSON_NAME], I'm here." ) [PERSON_…" at bounding box center [399, 175] width 175 height 192
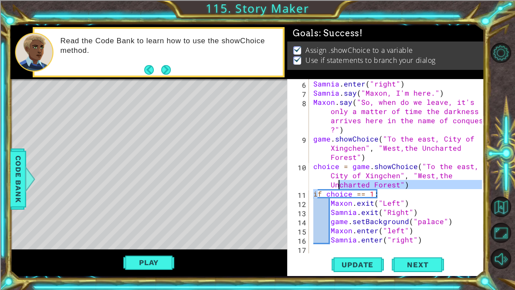
click at [340, 188] on div "Samnia . enter ( "right" ) Samnia . say ( "[PERSON_NAME], I'm here." ) [PERSON_…" at bounding box center [397, 166] width 170 height 174
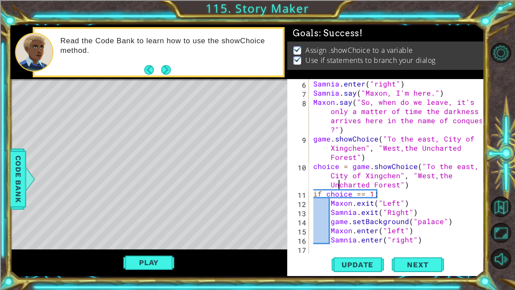
click at [340, 188] on div "Samnia . enter ( "right" ) Samnia . say ( "[PERSON_NAME], I'm here." ) [PERSON_…" at bounding box center [399, 175] width 175 height 192
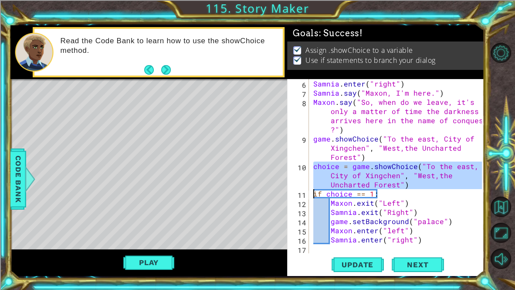
click at [340, 188] on div "Samnia . enter ( "right" ) Samnia . say ( "[PERSON_NAME], I'm here." ) [PERSON_…" at bounding box center [397, 166] width 170 height 174
click at [340, 188] on div "Samnia . enter ( "right" ) Samnia . say ( "[PERSON_NAME], I'm here." ) [PERSON_…" at bounding box center [399, 175] width 175 height 192
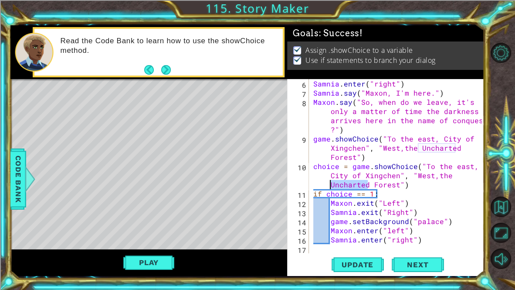
click at [340, 188] on div "Samnia . enter ( "right" ) Samnia . say ( "[PERSON_NAME], I'm here." ) [PERSON_…" at bounding box center [399, 175] width 175 height 192
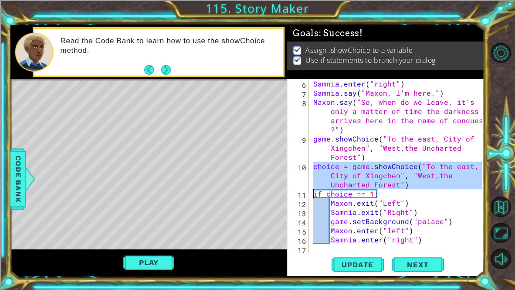
click at [340, 188] on div "Samnia . enter ( "right" ) Samnia . say ( "[PERSON_NAME], I'm here." ) [PERSON_…" at bounding box center [397, 166] width 170 height 174
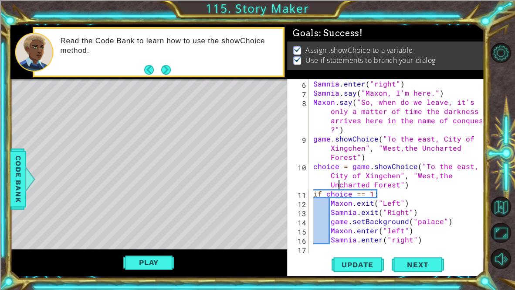
click at [340, 188] on div "Samnia . enter ( "right" ) Samnia . say ( "[PERSON_NAME], I'm here." ) [PERSON_…" at bounding box center [399, 175] width 175 height 192
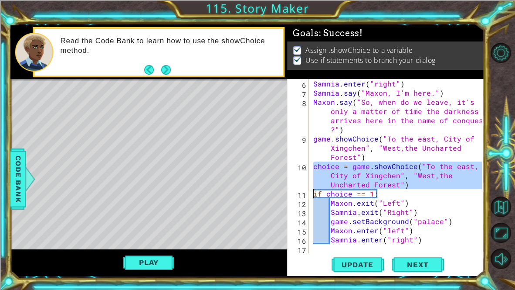
click at [340, 188] on div "Samnia . enter ( "right" ) Samnia . say ( "[PERSON_NAME], I'm here." ) [PERSON_…" at bounding box center [397, 166] width 170 height 174
click at [340, 188] on div "Samnia . enter ( "right" ) Samnia . say ( "[PERSON_NAME], I'm here." ) [PERSON_…" at bounding box center [399, 175] width 175 height 192
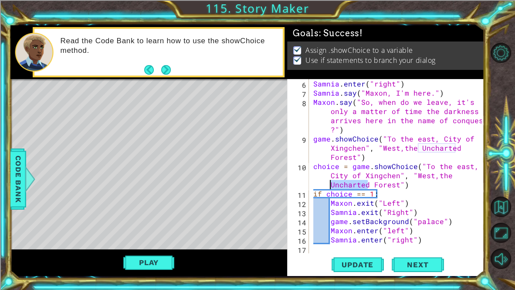
click at [340, 188] on div "Samnia . enter ( "right" ) Samnia . say ( "[PERSON_NAME], I'm here." ) [PERSON_…" at bounding box center [399, 175] width 175 height 192
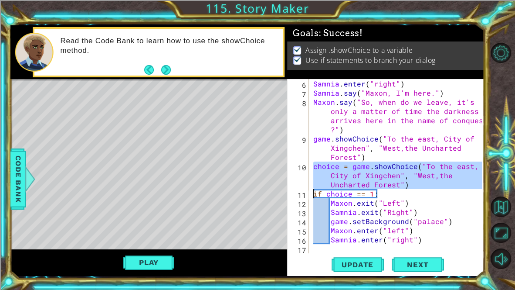
click at [340, 188] on div "Samnia . enter ( "right" ) Samnia . say ( "[PERSON_NAME], I'm here." ) [PERSON_…" at bounding box center [397, 166] width 170 height 174
type textarea "choice = game.showChoice("To the east, City of [GEOGRAPHIC_DATA]", "West,the Un…"
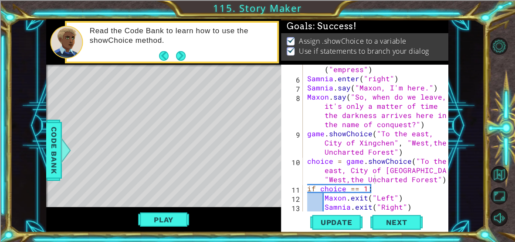
scroll to position [55, 0]
